Goal: Task Accomplishment & Management: Complete application form

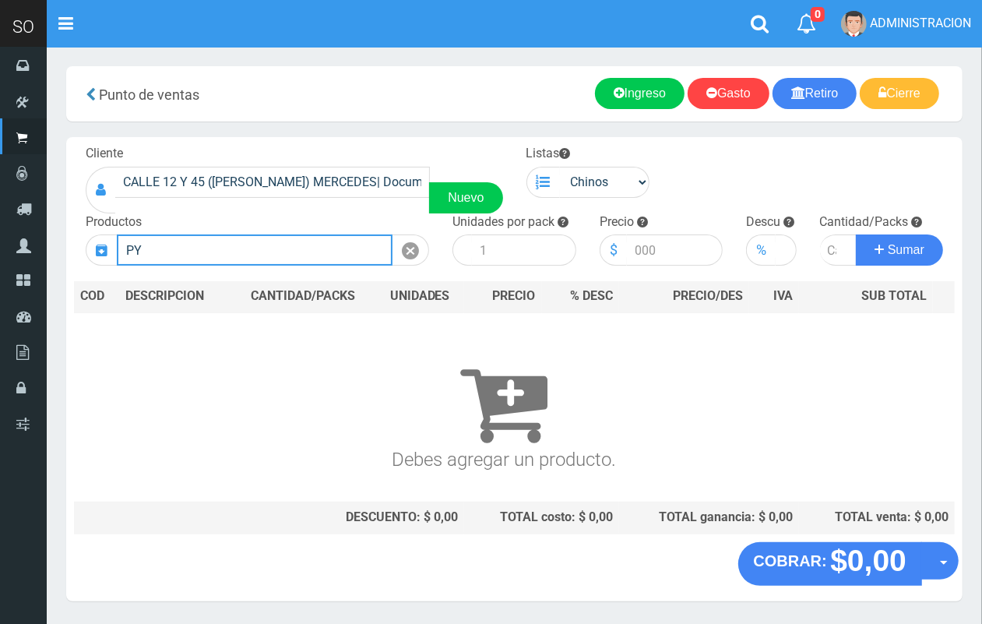
click at [62, 251] on section "× Titulo del Msj texto Mas Texto Cancelar Aceptar Punto de ventas Ingreso" at bounding box center [514, 341] width 935 height 589
